Goal: Transaction & Acquisition: Purchase product/service

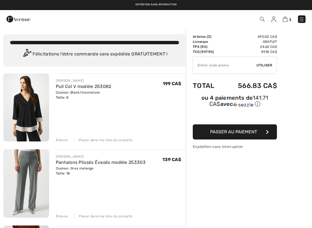
click at [62, 138] on div "Enlever" at bounding box center [62, 140] width 13 height 5
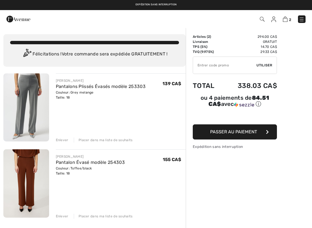
click at [62, 138] on div "Enlever" at bounding box center [62, 140] width 13 height 5
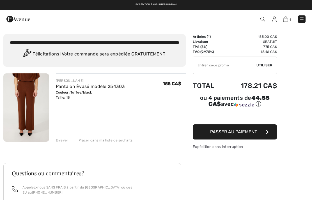
click at [86, 84] on link "Pantalon Évasé modèle 254303" at bounding box center [90, 86] width 69 height 5
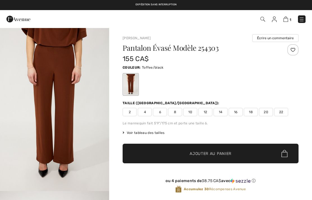
checkbox input "true"
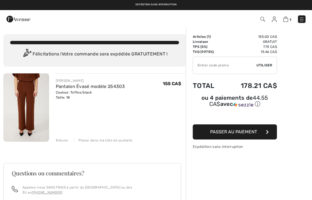
click at [304, 21] on img at bounding box center [301, 20] width 6 height 6
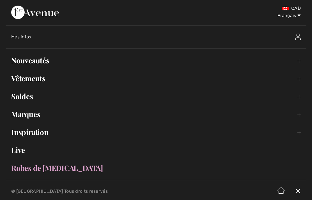
click at [20, 99] on link "Soldes Toggle submenu" at bounding box center [156, 96] width 300 height 12
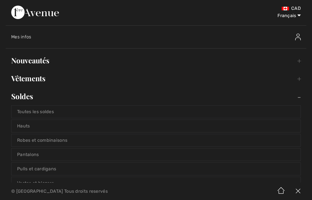
click at [39, 114] on link "Toutes les soldes" at bounding box center [155, 112] width 289 height 12
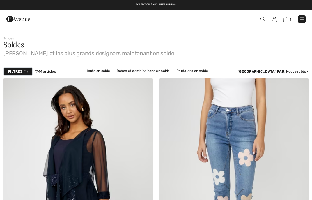
checkbox input "true"
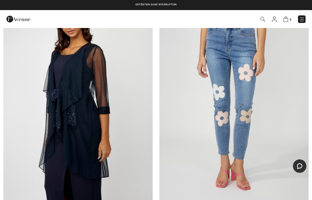
scroll to position [43, 0]
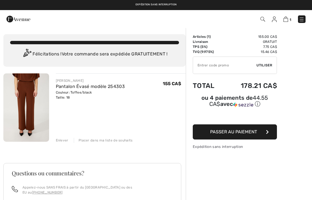
click at [304, 15] on link at bounding box center [302, 19] width 8 height 8
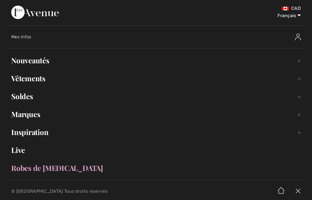
click at [33, 63] on link "Nouveautés Toggle submenu" at bounding box center [156, 60] width 300 height 12
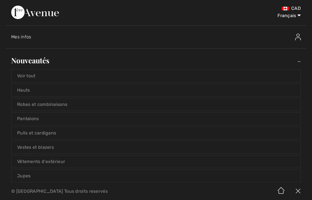
click at [24, 74] on link "Voir tout" at bounding box center [155, 76] width 289 height 12
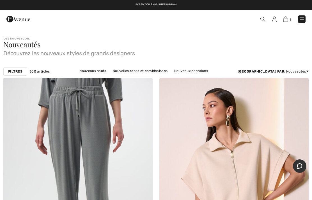
click at [13, 72] on strong "Filtres" at bounding box center [15, 71] width 14 height 5
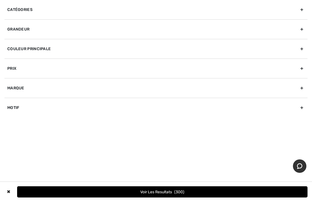
click at [305, 27] on div "Grandeur" at bounding box center [155, 29] width 303 height 20
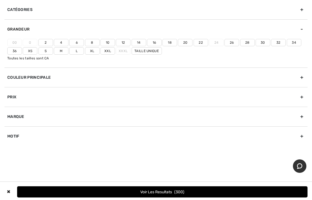
click at [175, 40] on label "18" at bounding box center [169, 42] width 15 height 7
click at [0, 0] on input"] "18" at bounding box center [0, 0] width 0 height 0
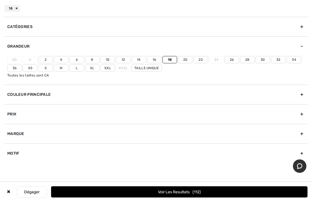
click at [170, 192] on button "Voir les resultats 112" at bounding box center [179, 191] width 256 height 11
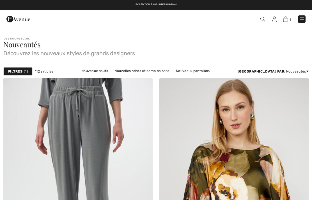
checkbox input "true"
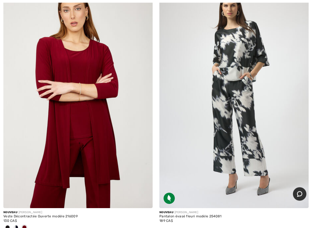
scroll to position [585, 0]
click at [52, 163] on img at bounding box center [77, 97] width 149 height 224
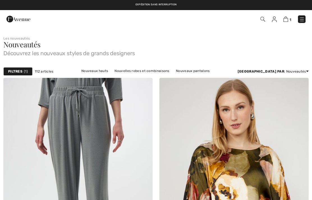
checkbox input "true"
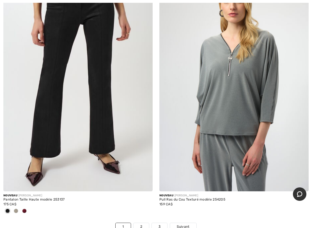
scroll to position [6335, 0]
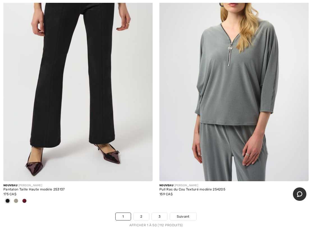
click at [186, 200] on span "Suivant" at bounding box center [183, 216] width 13 height 5
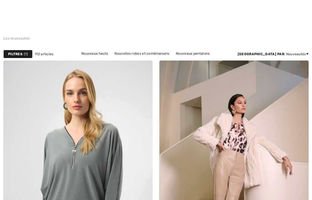
checkbox input "true"
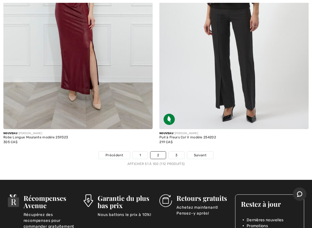
scroll to position [6362, 0]
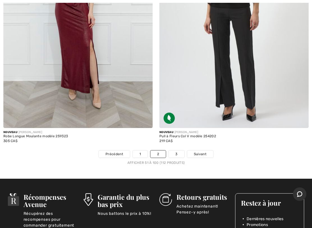
click at [200, 152] on span "Suivant" at bounding box center [200, 154] width 13 height 5
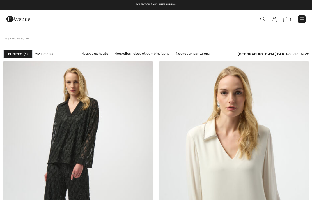
checkbox input "true"
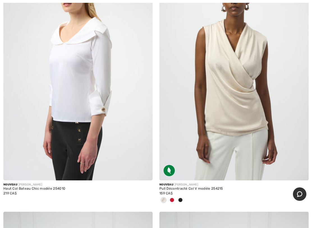
scroll to position [1114, 0]
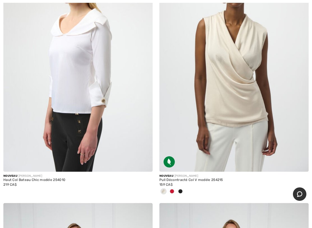
click at [218, 119] on img at bounding box center [233, 60] width 149 height 224
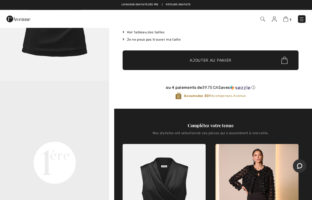
scroll to position [109, 0]
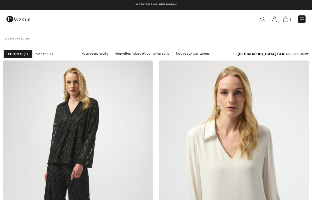
checkbox input "true"
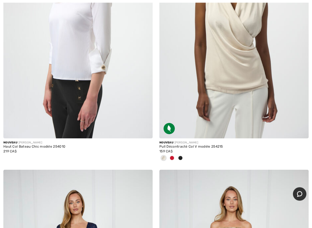
scroll to position [1147, 0]
click at [217, 77] on img at bounding box center [233, 27] width 149 height 224
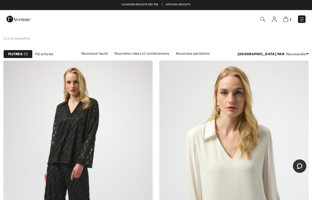
click at [303, 17] on img at bounding box center [302, 20] width 6 height 6
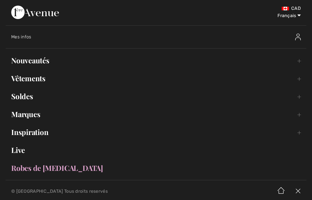
click at [33, 79] on link "Vêtements Toggle submenu" at bounding box center [156, 78] width 300 height 12
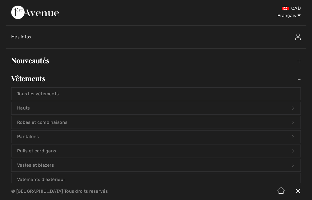
click at [36, 152] on link "Pulls et cardigans Open submenu" at bounding box center [155, 151] width 289 height 12
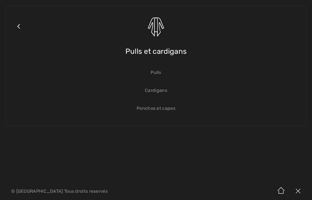
click at [149, 70] on link "Pulls" at bounding box center [155, 72] width 289 height 12
click at [158, 75] on link "Pulls" at bounding box center [155, 72] width 289 height 12
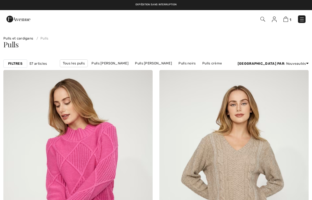
checkbox input "true"
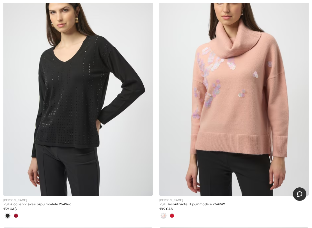
scroll to position [1895, 0]
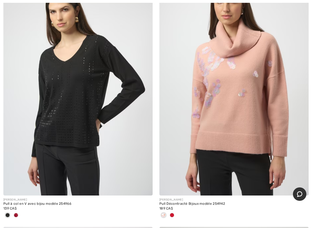
click at [210, 142] on img at bounding box center [233, 84] width 149 height 224
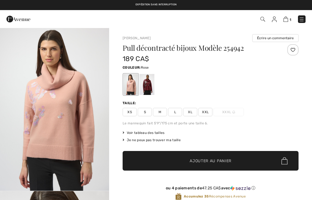
checkbox input "true"
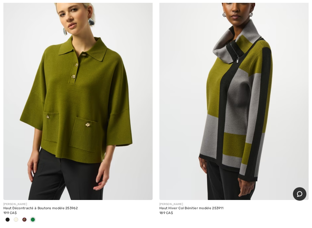
scroll to position [2656, 0]
click at [215, 154] on img at bounding box center [233, 88] width 149 height 224
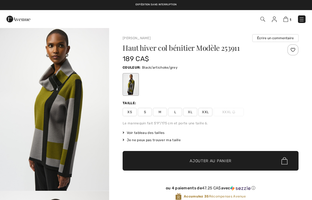
checkbox input "true"
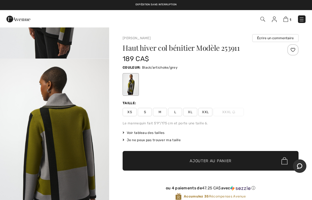
scroll to position [120, 0]
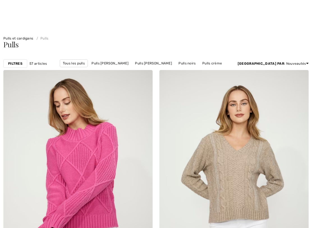
checkbox input "true"
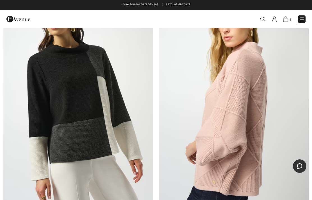
scroll to position [3205, 0]
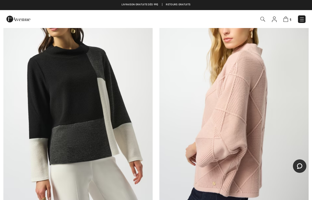
click at [219, 143] on img at bounding box center [233, 98] width 149 height 224
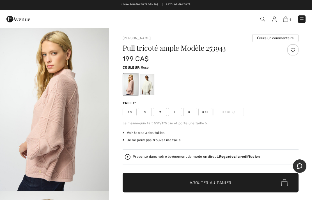
click at [160, 134] on span "Voir tableau des tailles" at bounding box center [143, 132] width 42 height 5
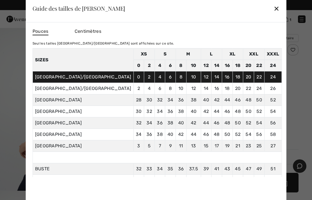
scroll to position [0, 0]
click at [273, 4] on div "✕" at bounding box center [276, 9] width 6 height 12
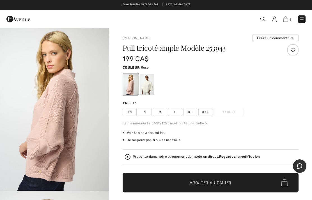
click at [189, 110] on span "XL" at bounding box center [190, 112] width 14 height 8
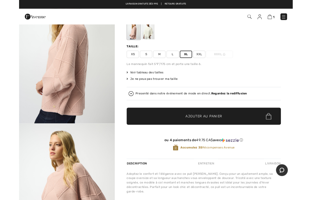
scroll to position [50, 0]
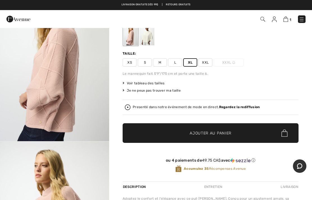
click at [160, 84] on span "Voir tableau des tailles" at bounding box center [143, 83] width 42 height 5
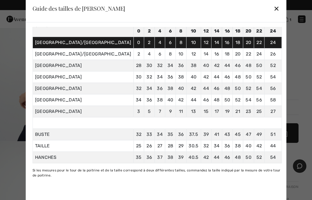
scroll to position [36, 0]
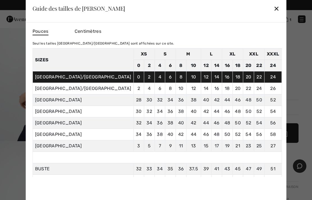
click at [251, 7] on div "Guide des tailles de Joseph Ribkoff ✕" at bounding box center [156, 8] width 260 height 28
click at [252, 7] on div "Guide des tailles de Joseph Ribkoff ✕" at bounding box center [156, 8] width 260 height 28
click at [254, 18] on div "Guide des tailles de Joseph Ribkoff ✕" at bounding box center [156, 8] width 260 height 28
click at [273, 7] on div "✕" at bounding box center [276, 9] width 6 height 12
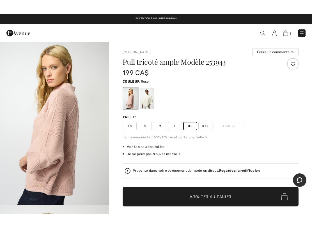
scroll to position [18, 0]
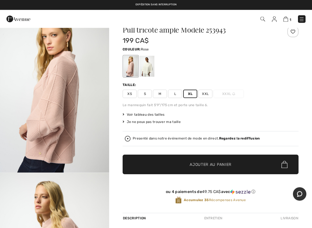
click at [217, 167] on span "Ajouter au panier" at bounding box center [210, 165] width 42 height 6
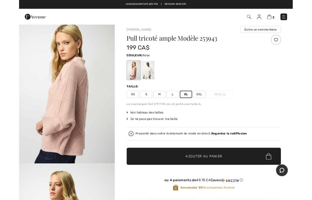
scroll to position [0, 0]
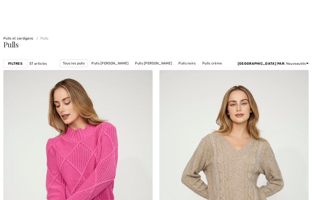
checkbox input "true"
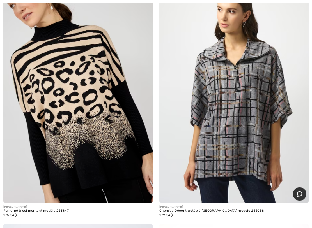
scroll to position [4214, 0]
click at [216, 157] on img at bounding box center [233, 91] width 149 height 224
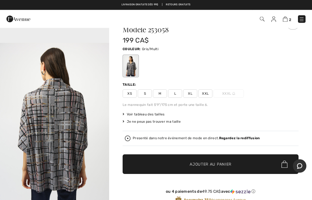
scroll to position [3, 0]
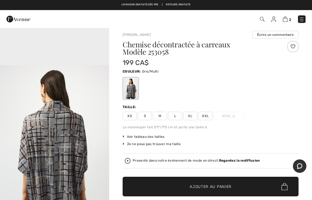
click at [193, 114] on span "XL" at bounding box center [190, 116] width 14 height 8
click at [216, 188] on span "Ajouter au panier" at bounding box center [210, 187] width 42 height 6
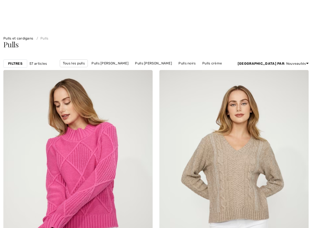
checkbox input "true"
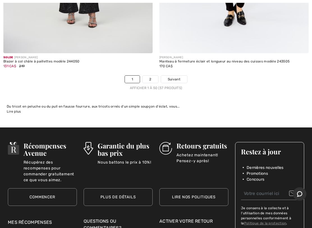
scroll to position [6474, 0]
click at [172, 77] on span "Suivant" at bounding box center [174, 79] width 13 height 5
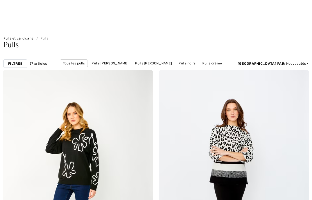
checkbox input "true"
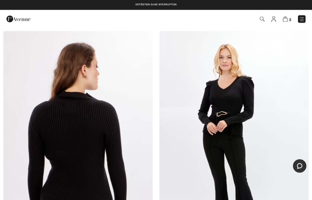
scroll to position [530, 0]
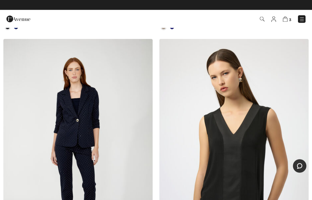
scroll to position [5188, 0]
